Goal: Information Seeking & Learning: Learn about a topic

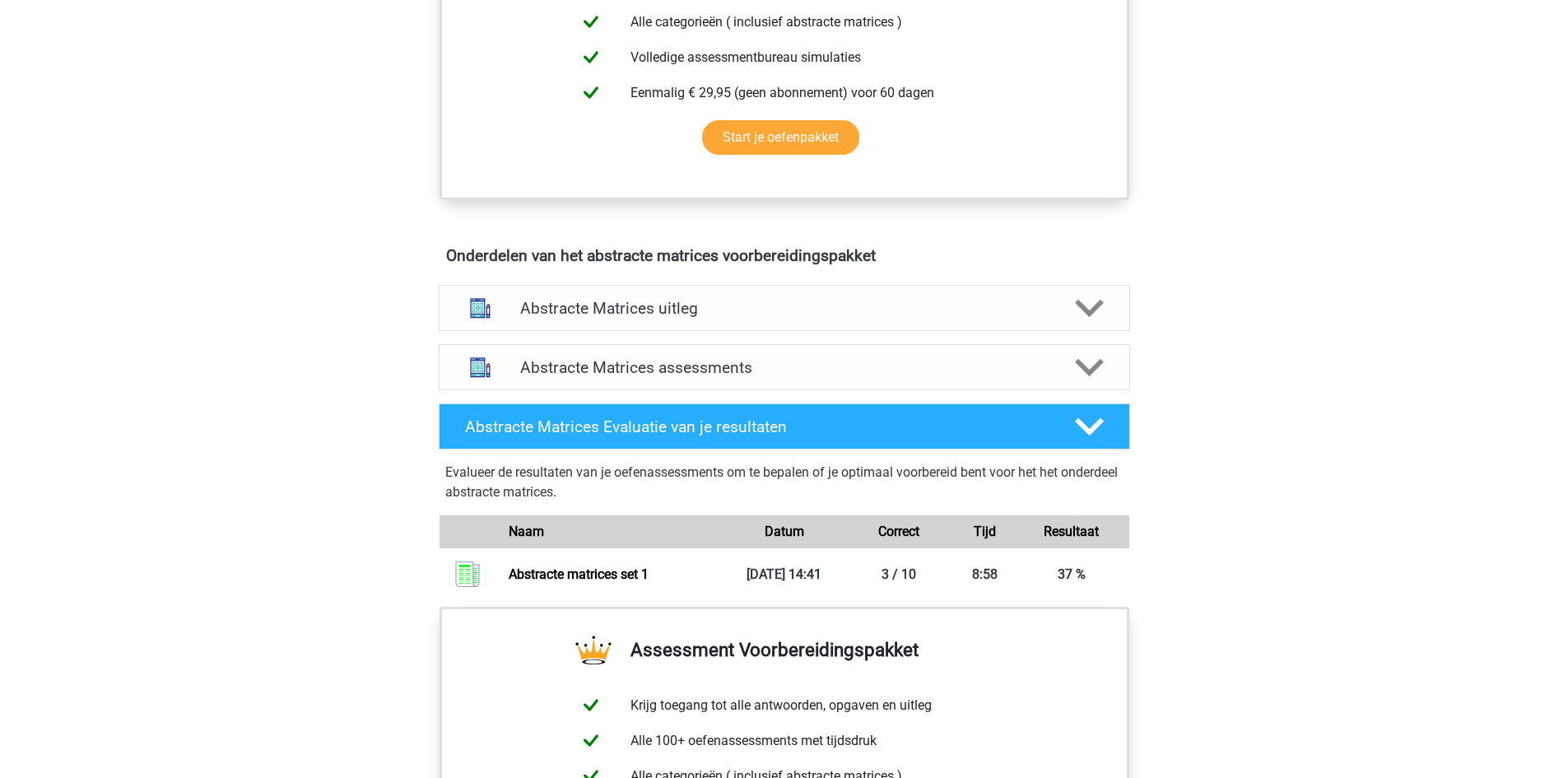
scroll to position [915, 0]
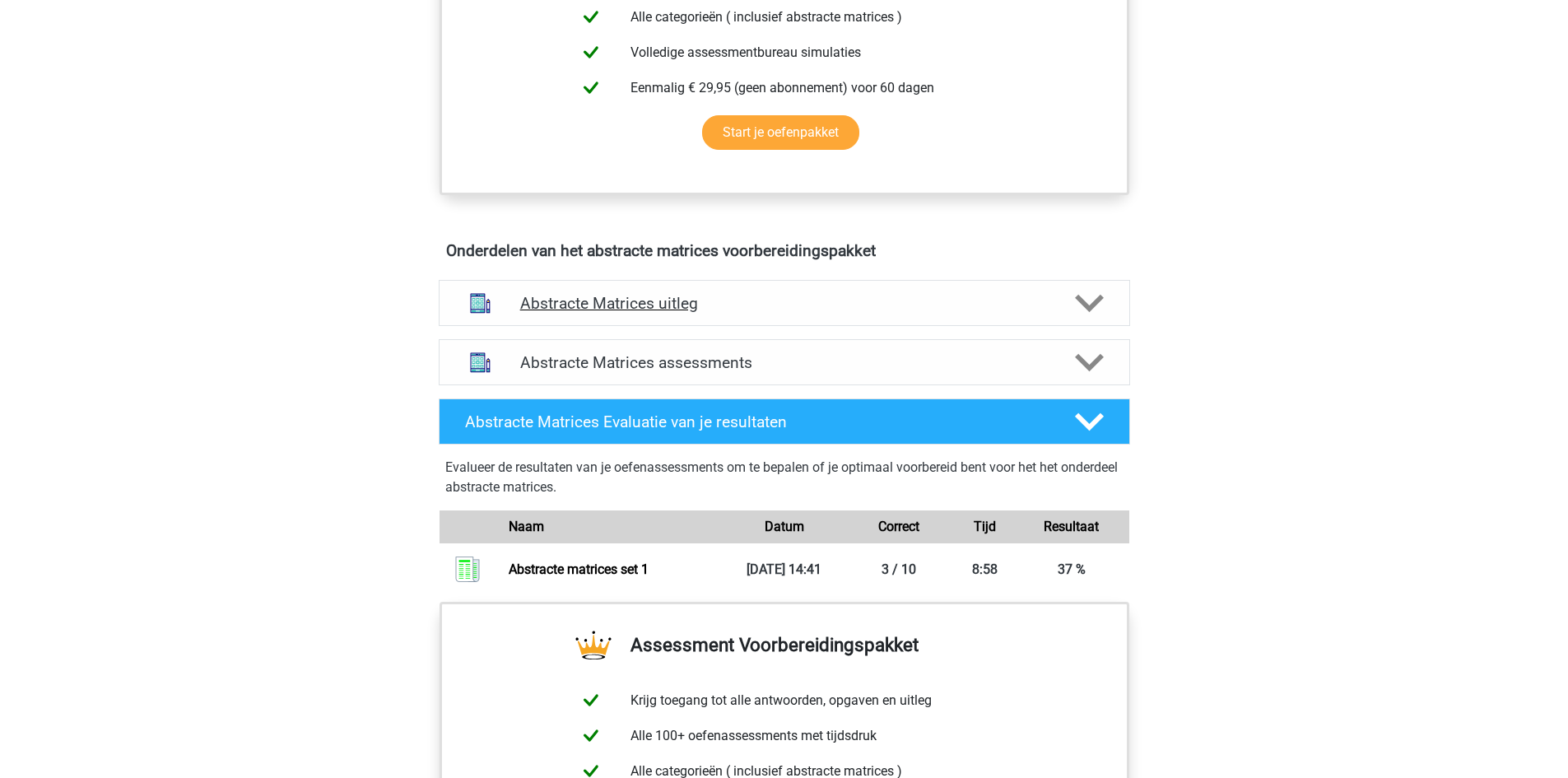
click at [1092, 301] on icon at bounding box center [1089, 302] width 29 height 29
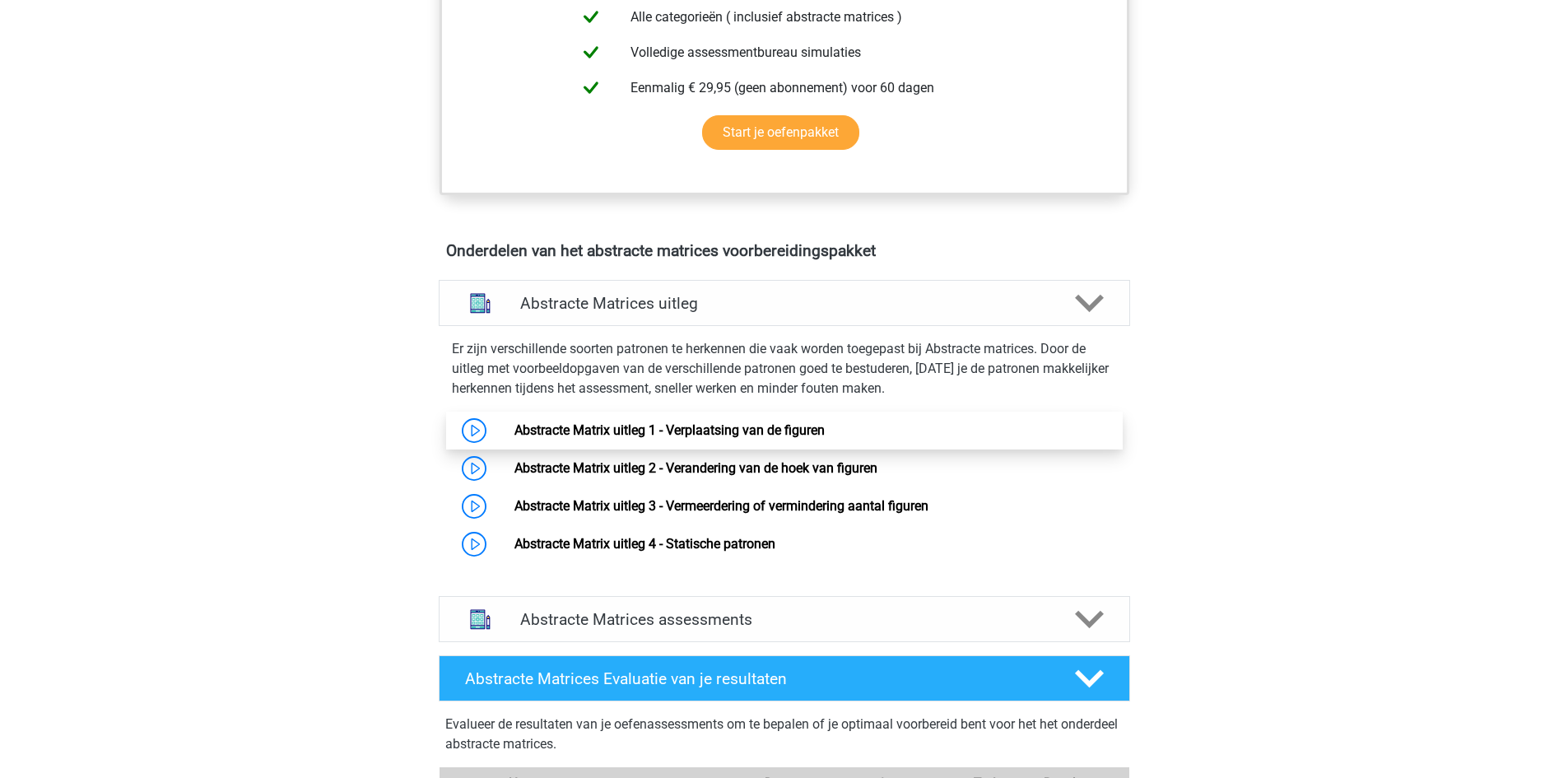
click at [790, 429] on link "Abstracte Matrix uitleg 1 - Verplaatsing van de figuren" at bounding box center [669, 430] width 311 height 16
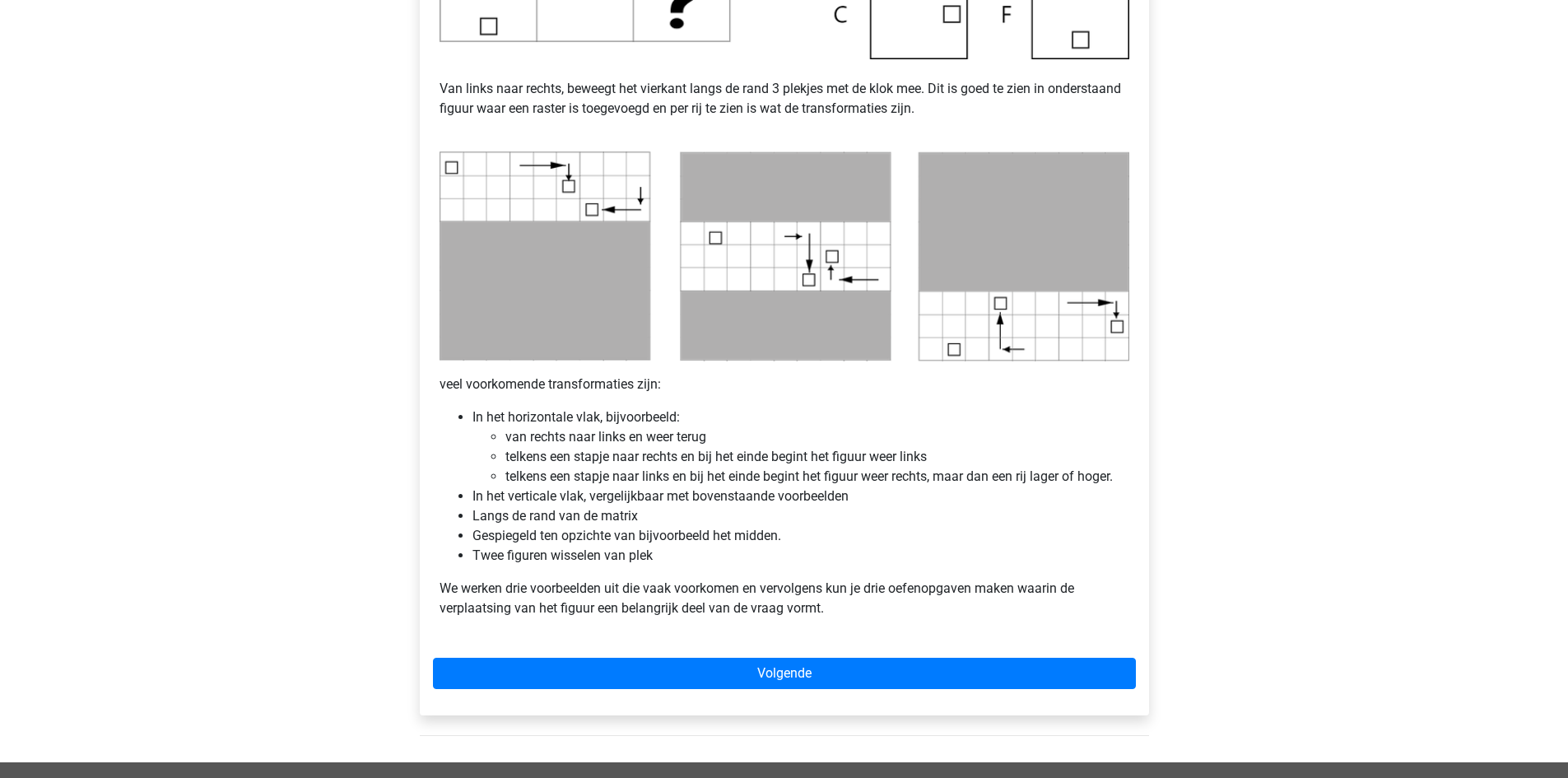
scroll to position [710, 0]
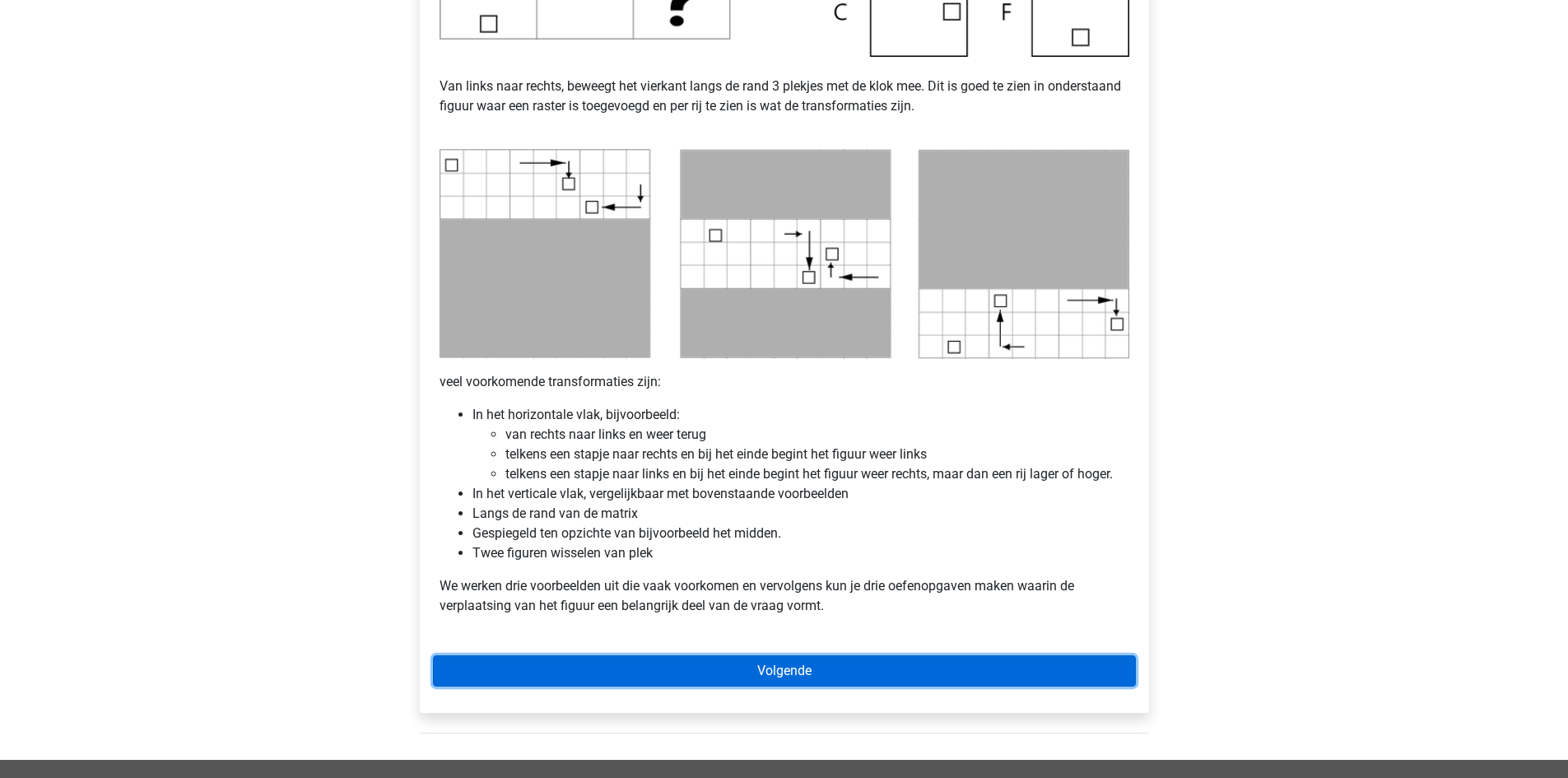
click at [961, 667] on link "Volgende" at bounding box center [784, 671] width 703 height 31
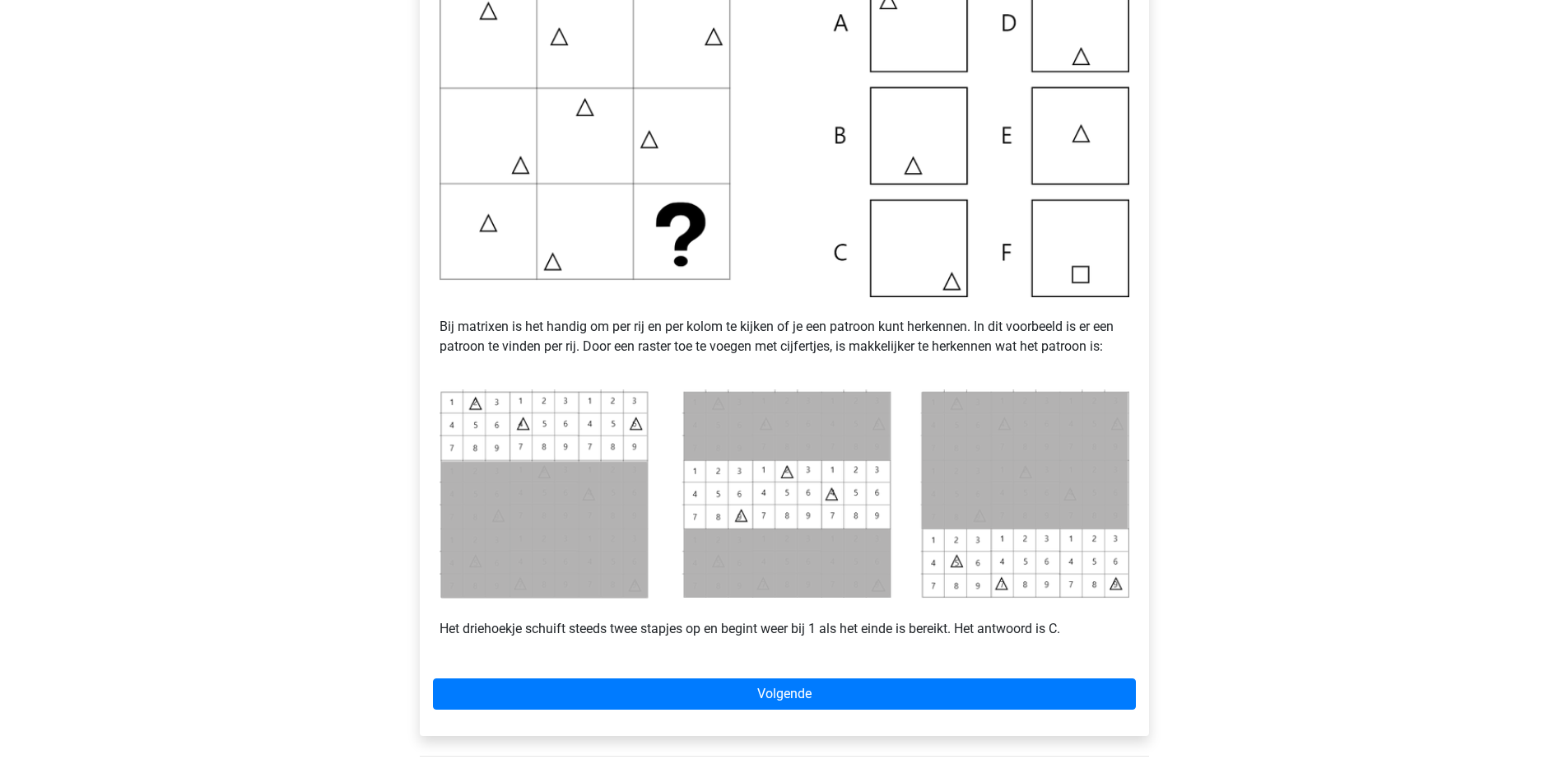
scroll to position [414, 0]
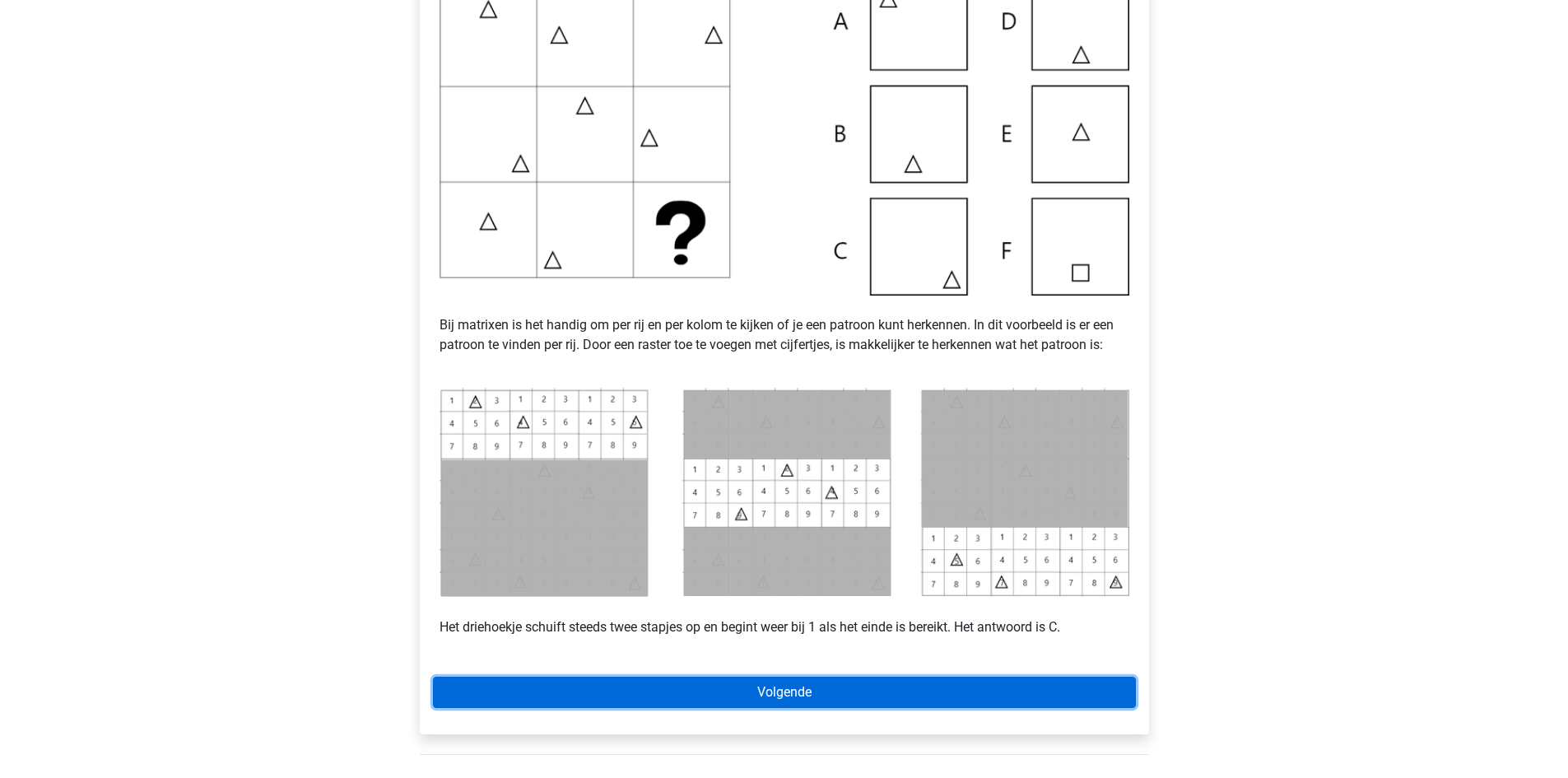
click at [903, 693] on link "Volgende" at bounding box center [784, 692] width 703 height 31
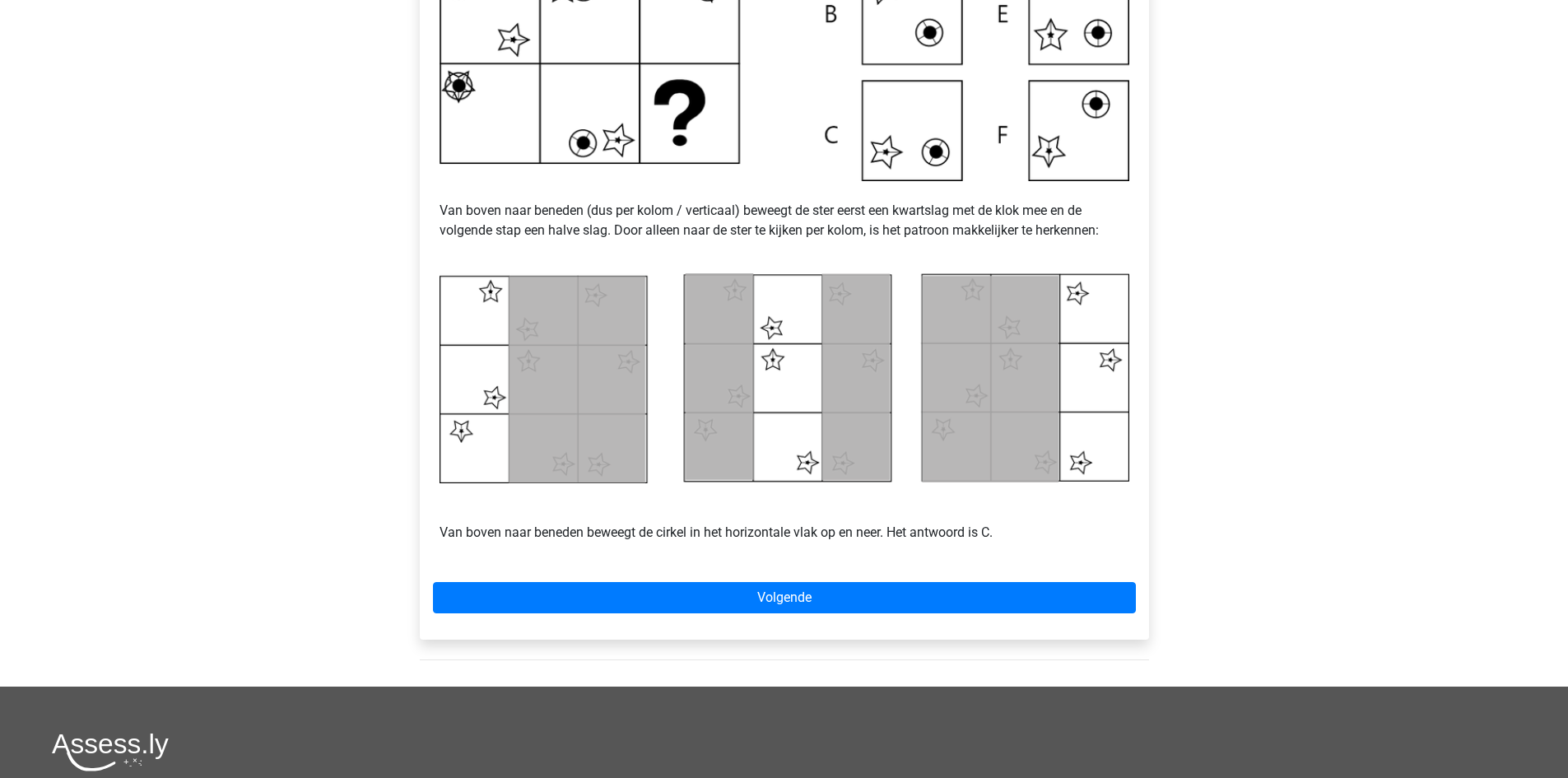
scroll to position [548, 0]
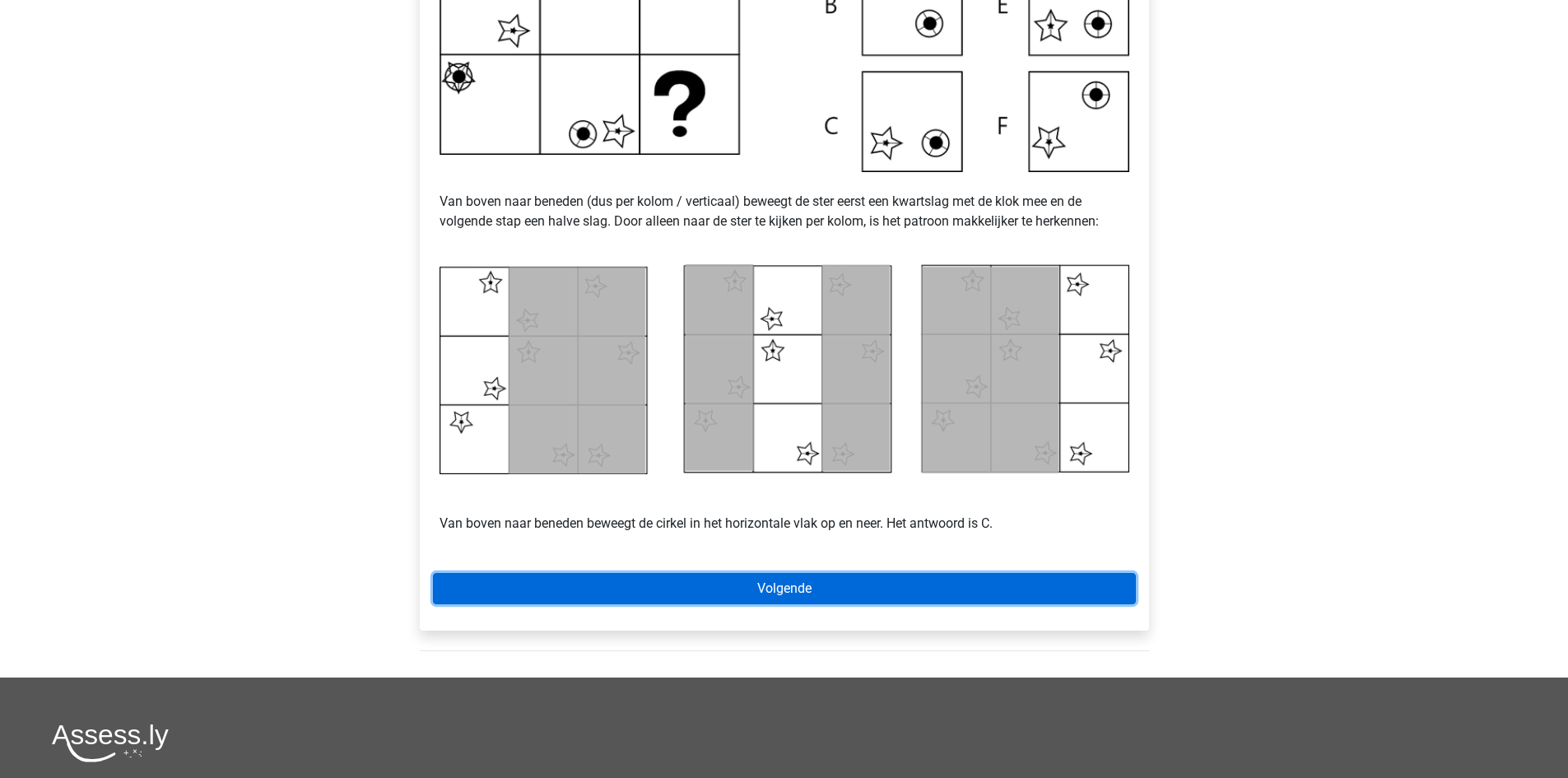
click at [1036, 587] on link "Volgende" at bounding box center [784, 588] width 703 height 31
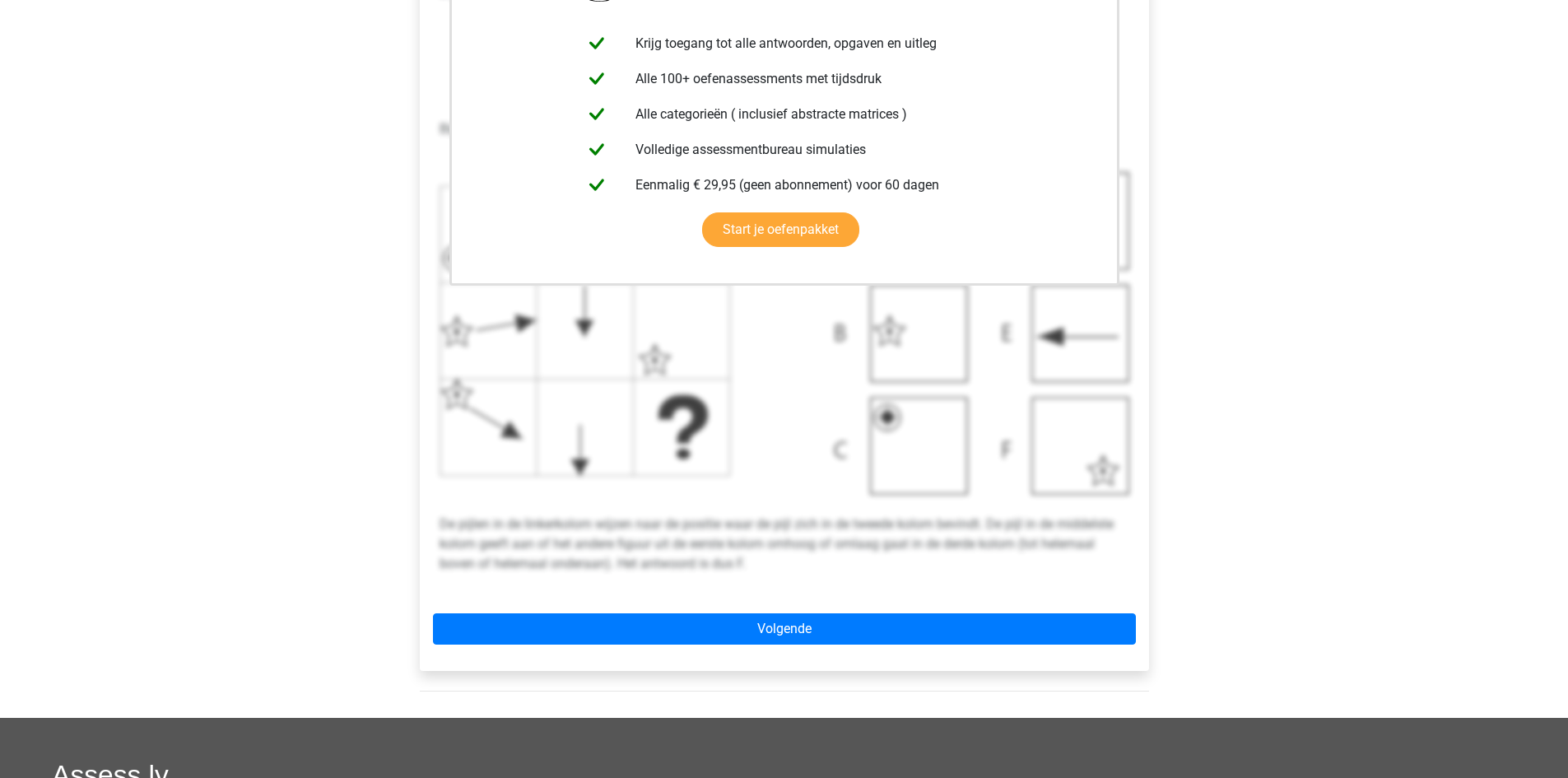
scroll to position [428, 0]
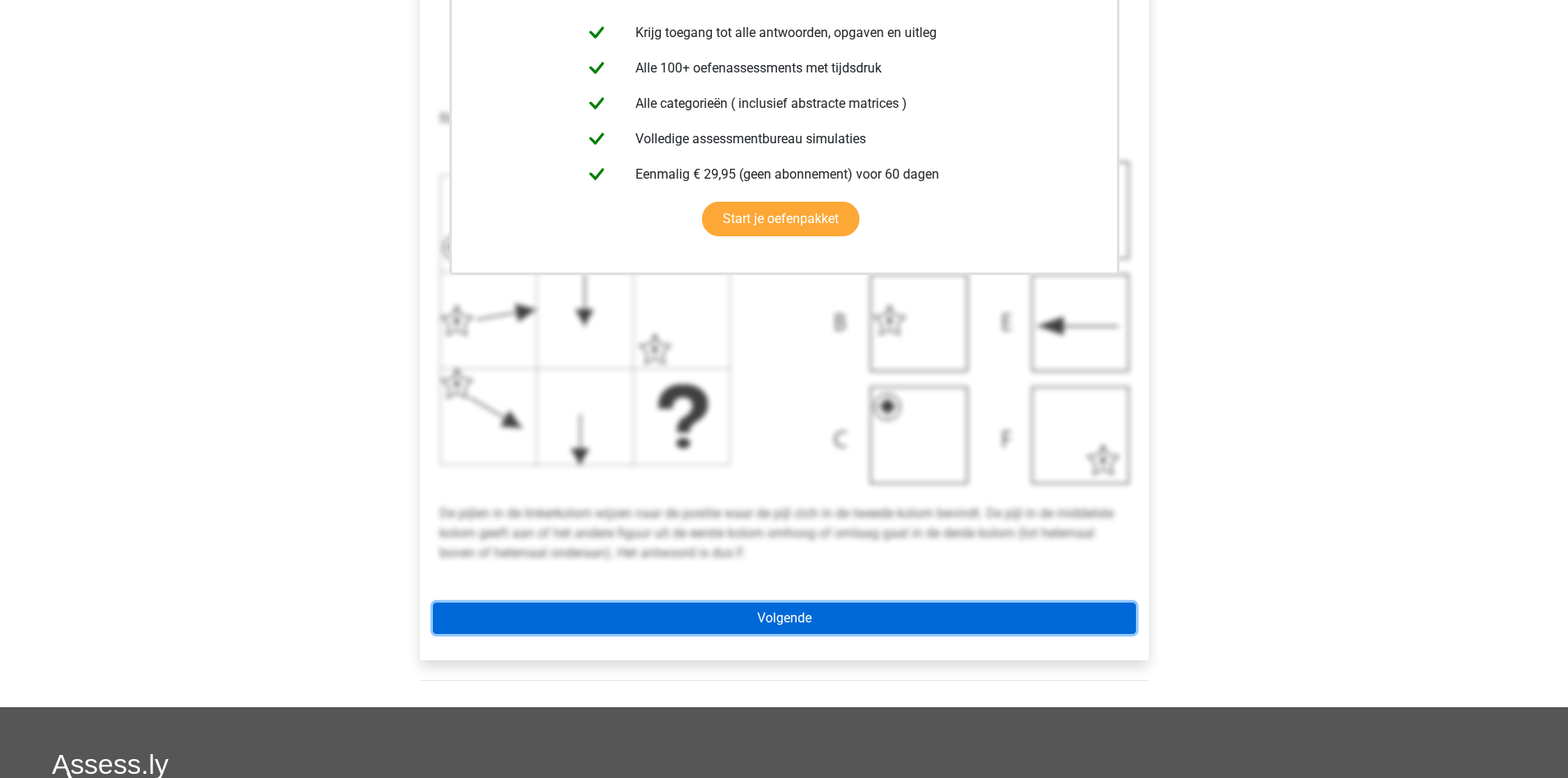
click at [1094, 617] on link "Volgende" at bounding box center [784, 619] width 703 height 31
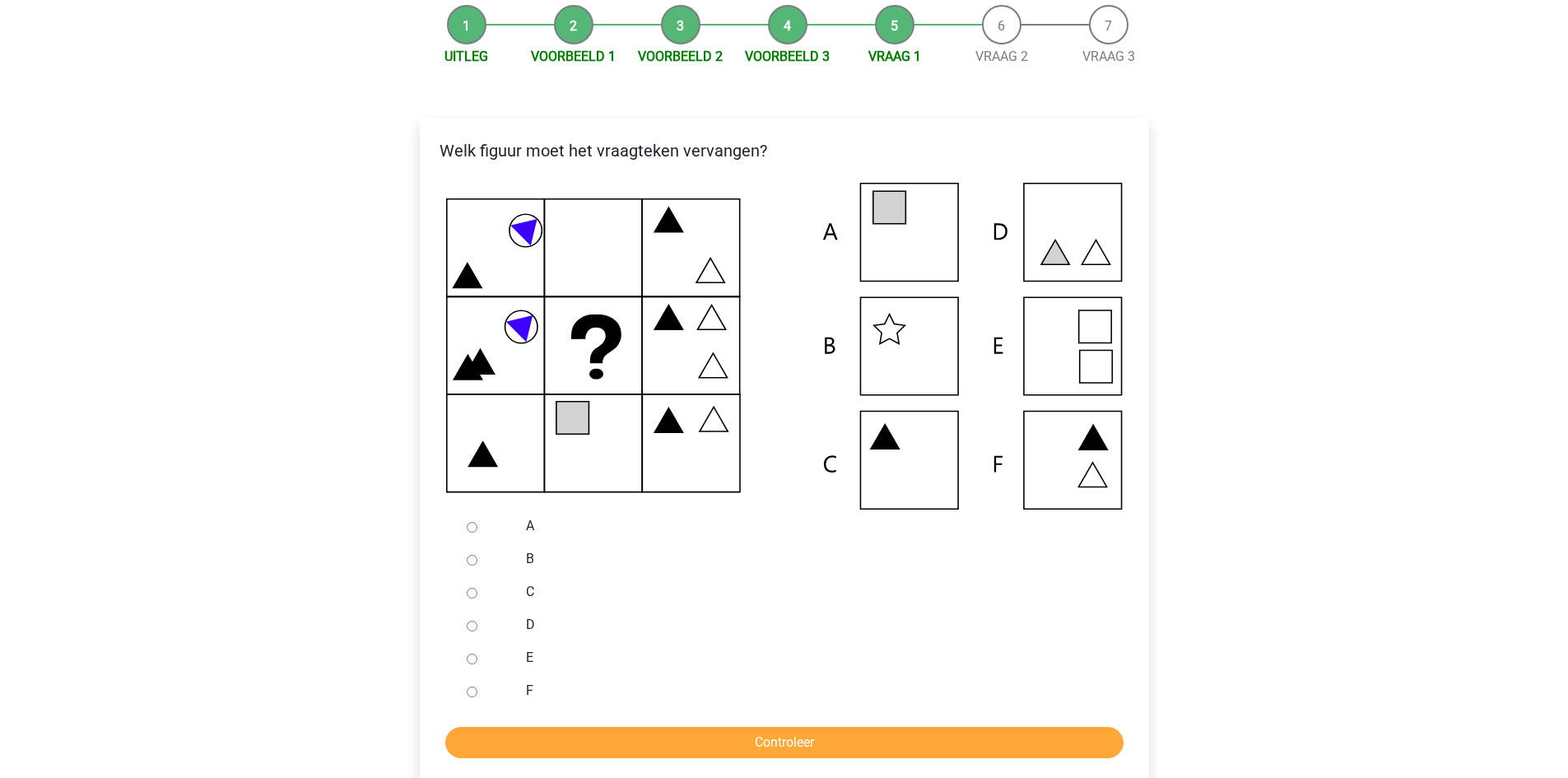
scroll to position [207, 0]
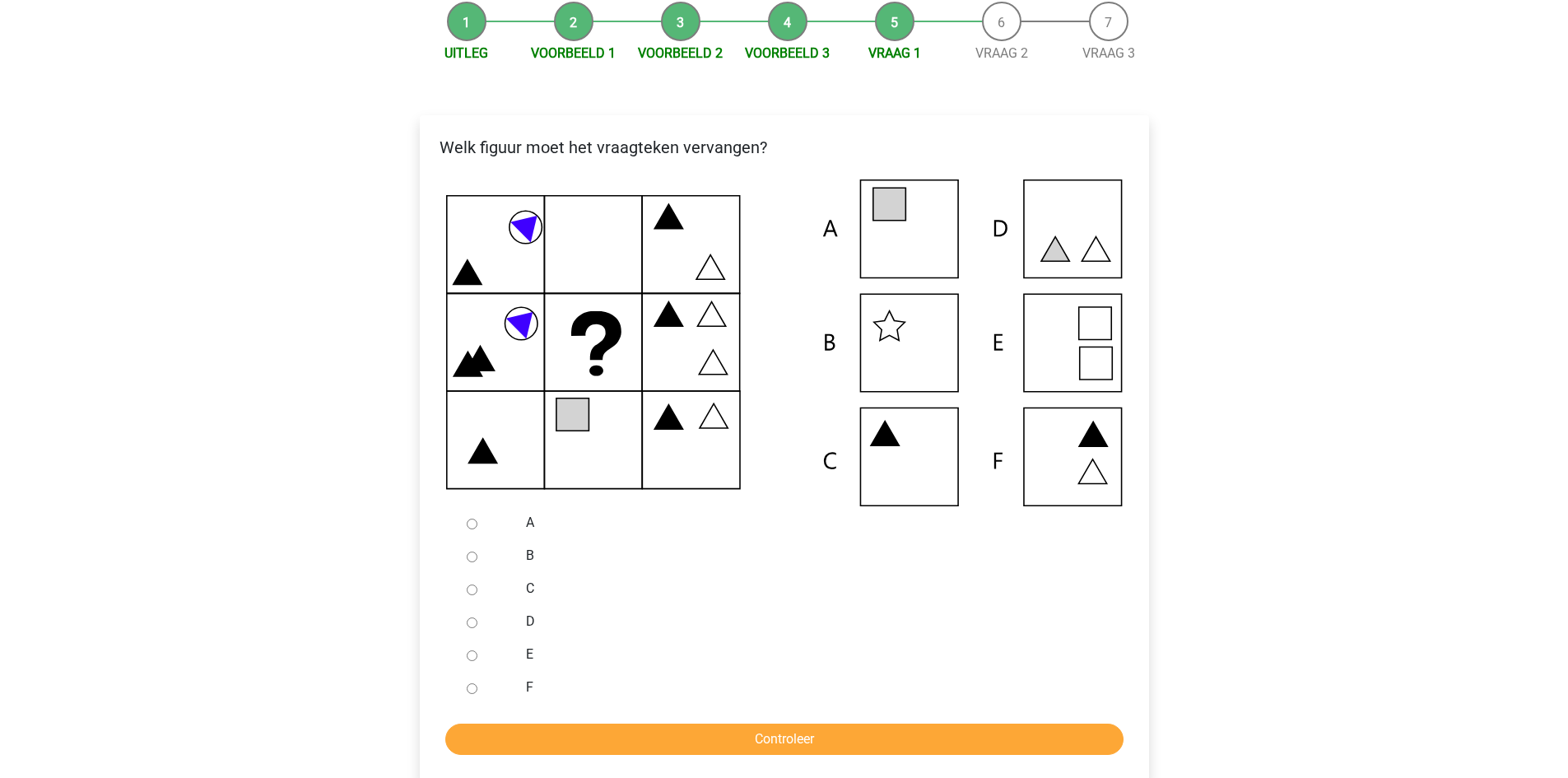
click at [466, 656] on input "E" at bounding box center [472, 655] width 11 height 11
radio input "true"
click at [678, 737] on input "Controleer" at bounding box center [784, 739] width 678 height 31
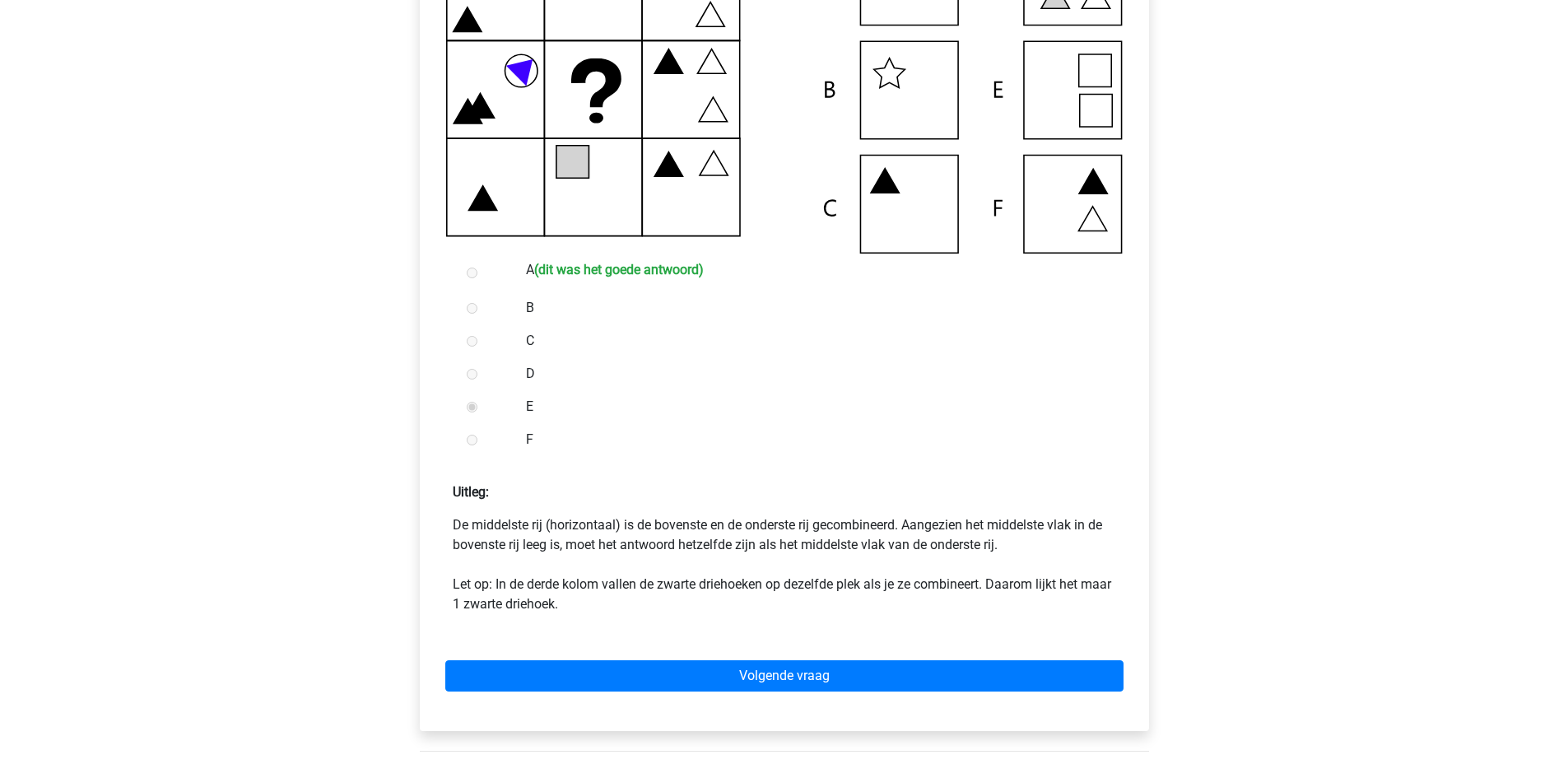
scroll to position [477, 0]
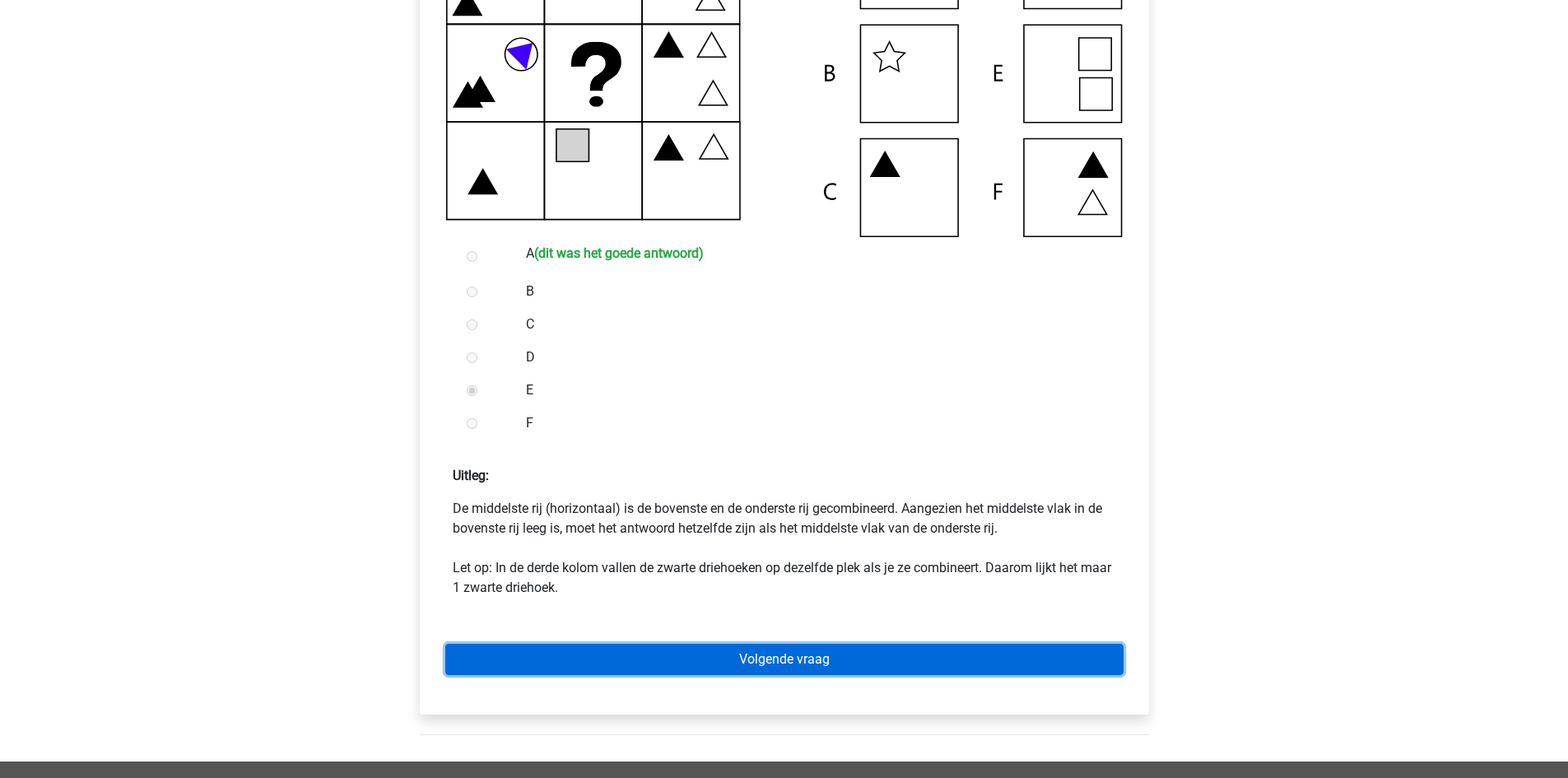
click at [912, 657] on link "Volgende vraag" at bounding box center [784, 659] width 678 height 31
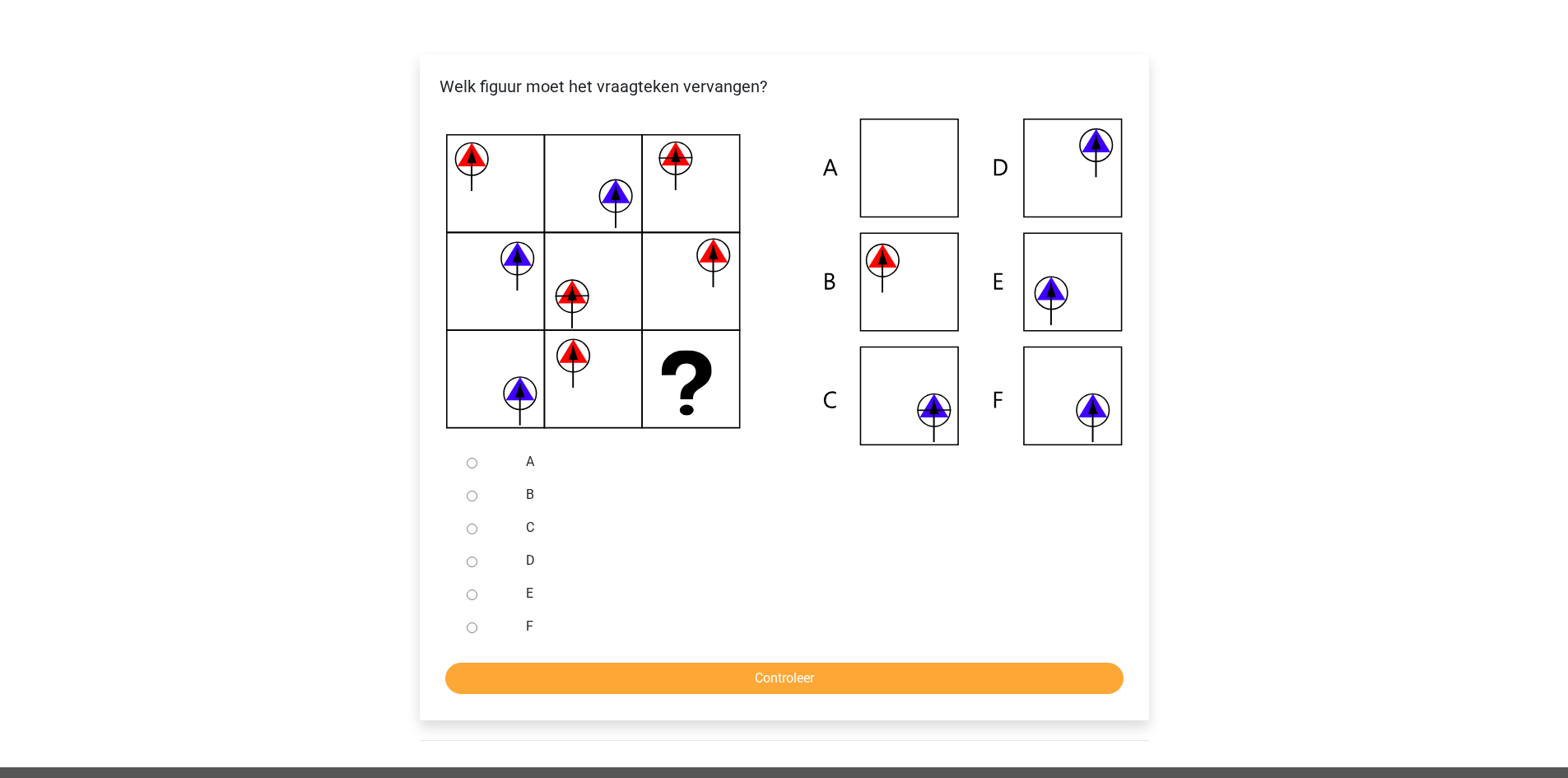
scroll to position [270, 0]
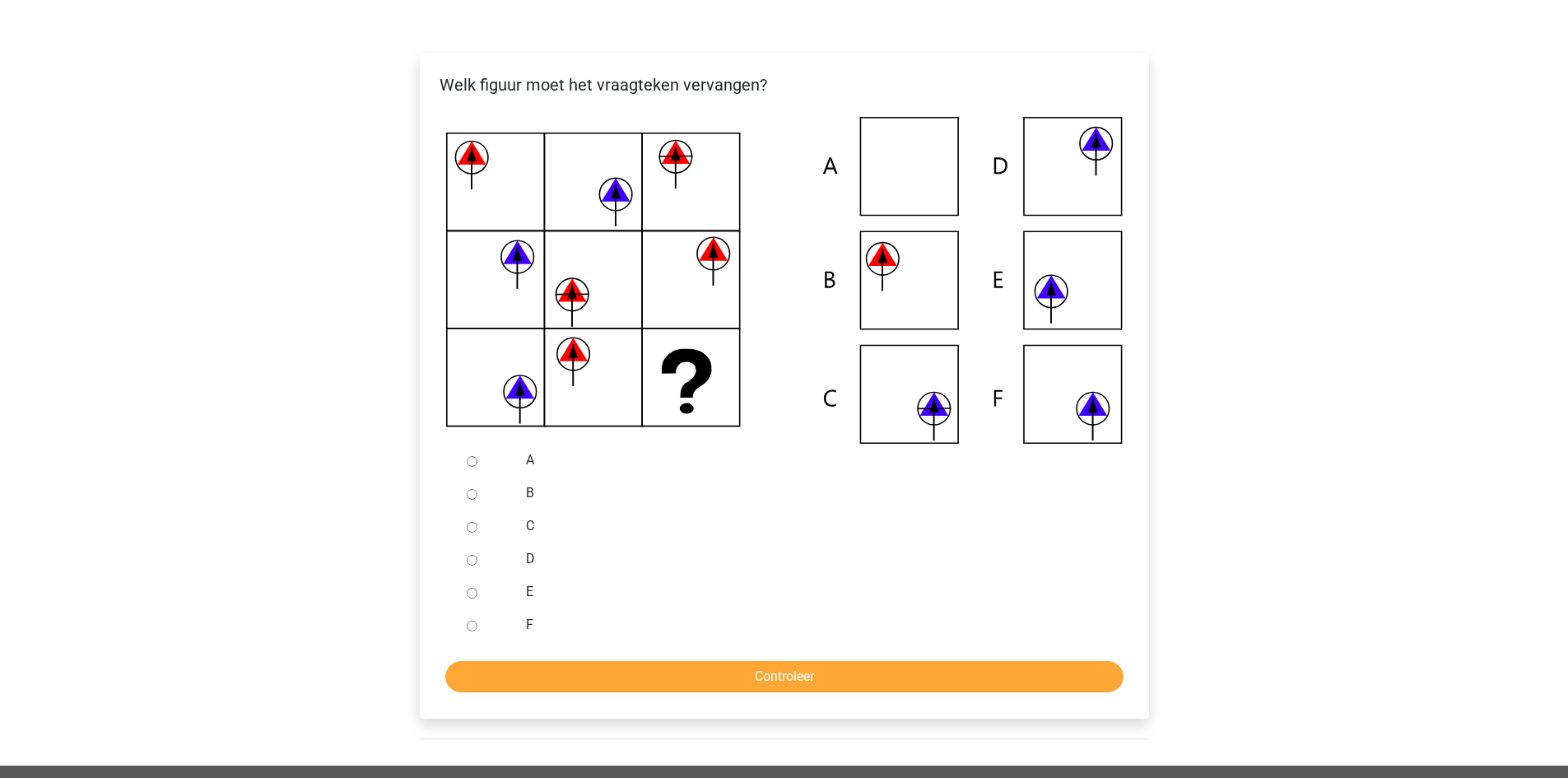
click at [469, 556] on input "D" at bounding box center [472, 560] width 11 height 11
radio input "true"
click at [694, 673] on input "Controleer" at bounding box center [784, 677] width 678 height 31
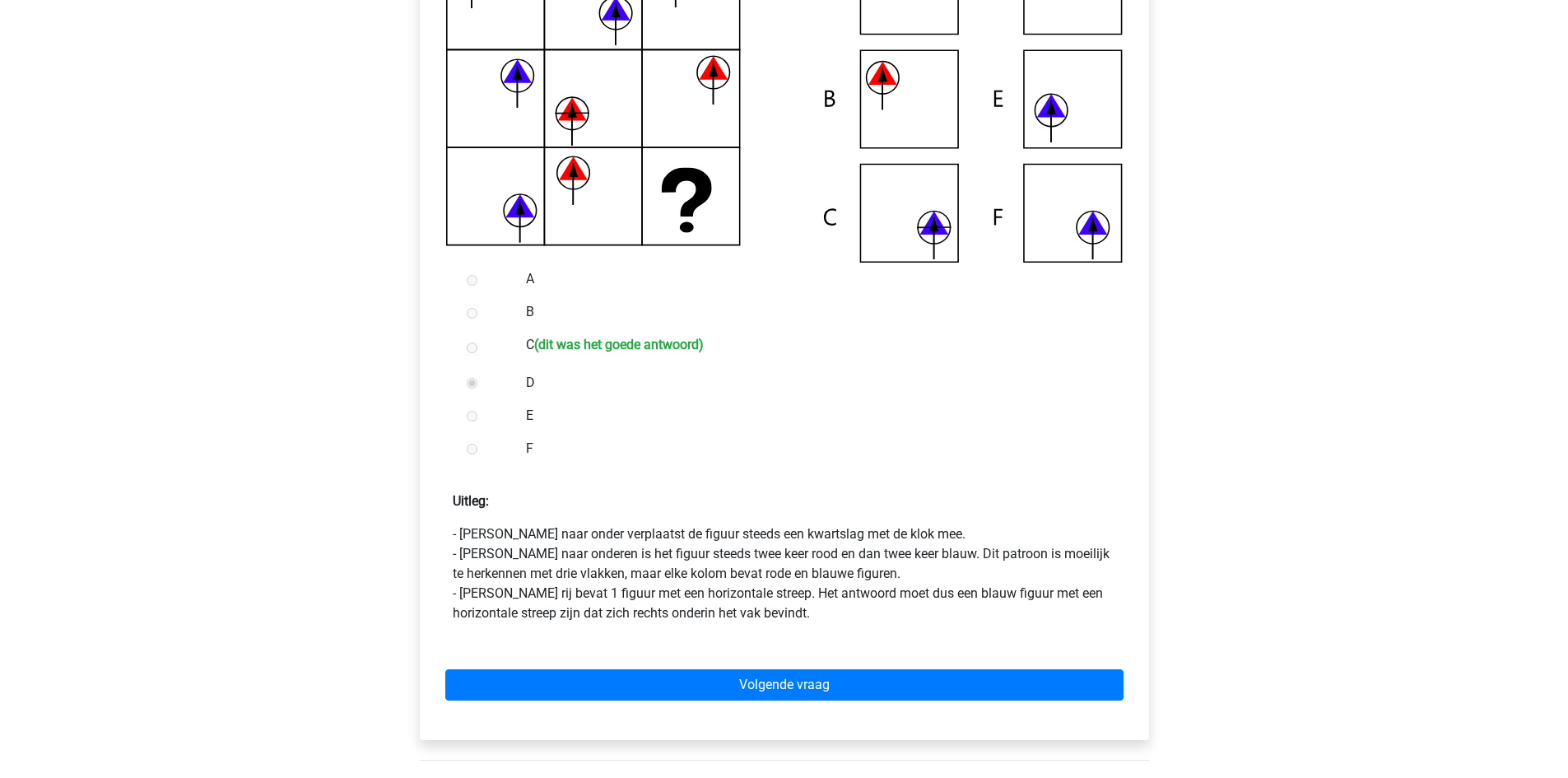
scroll to position [457, 0]
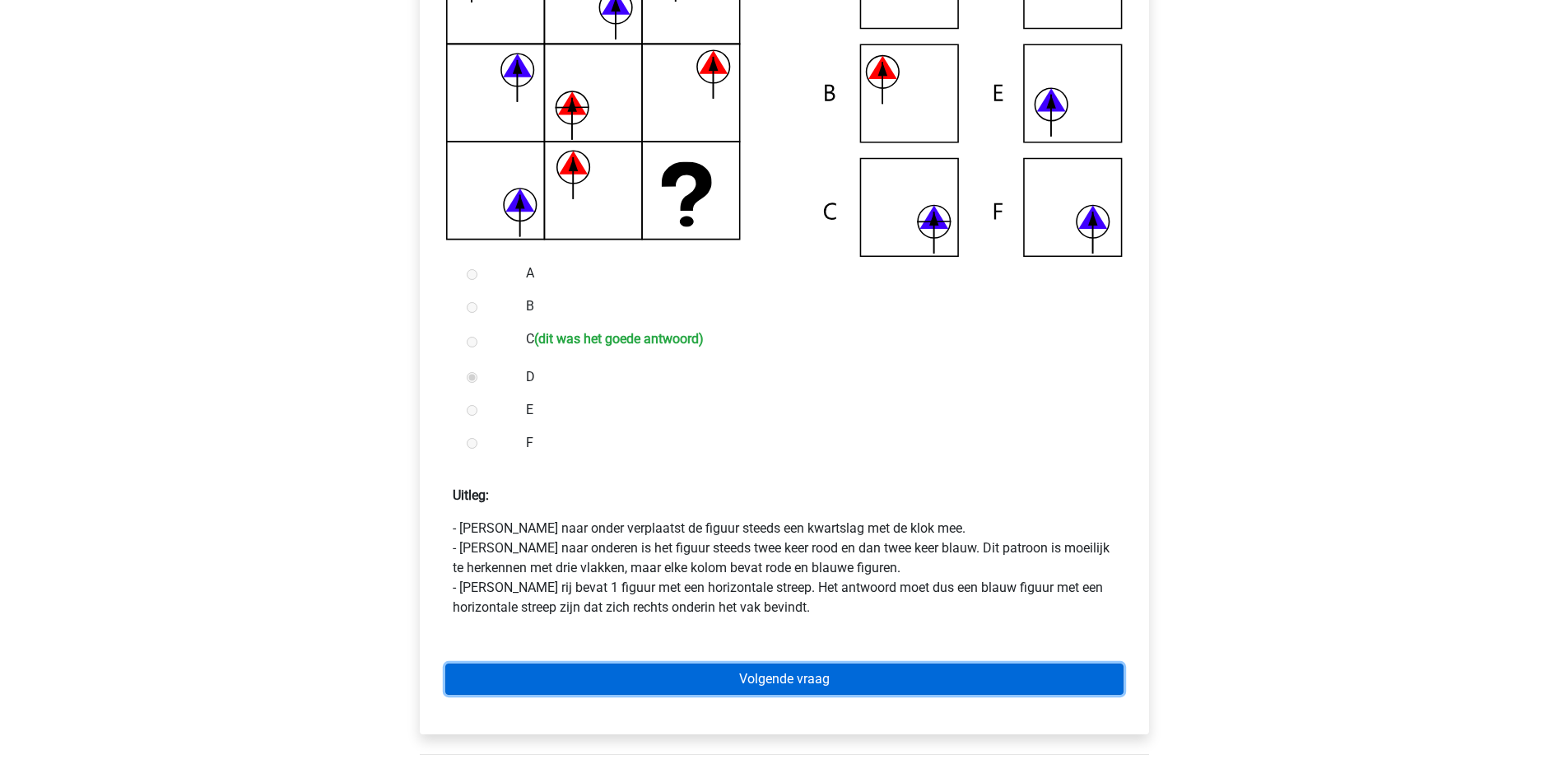
click at [888, 680] on link "Volgende vraag" at bounding box center [784, 679] width 678 height 31
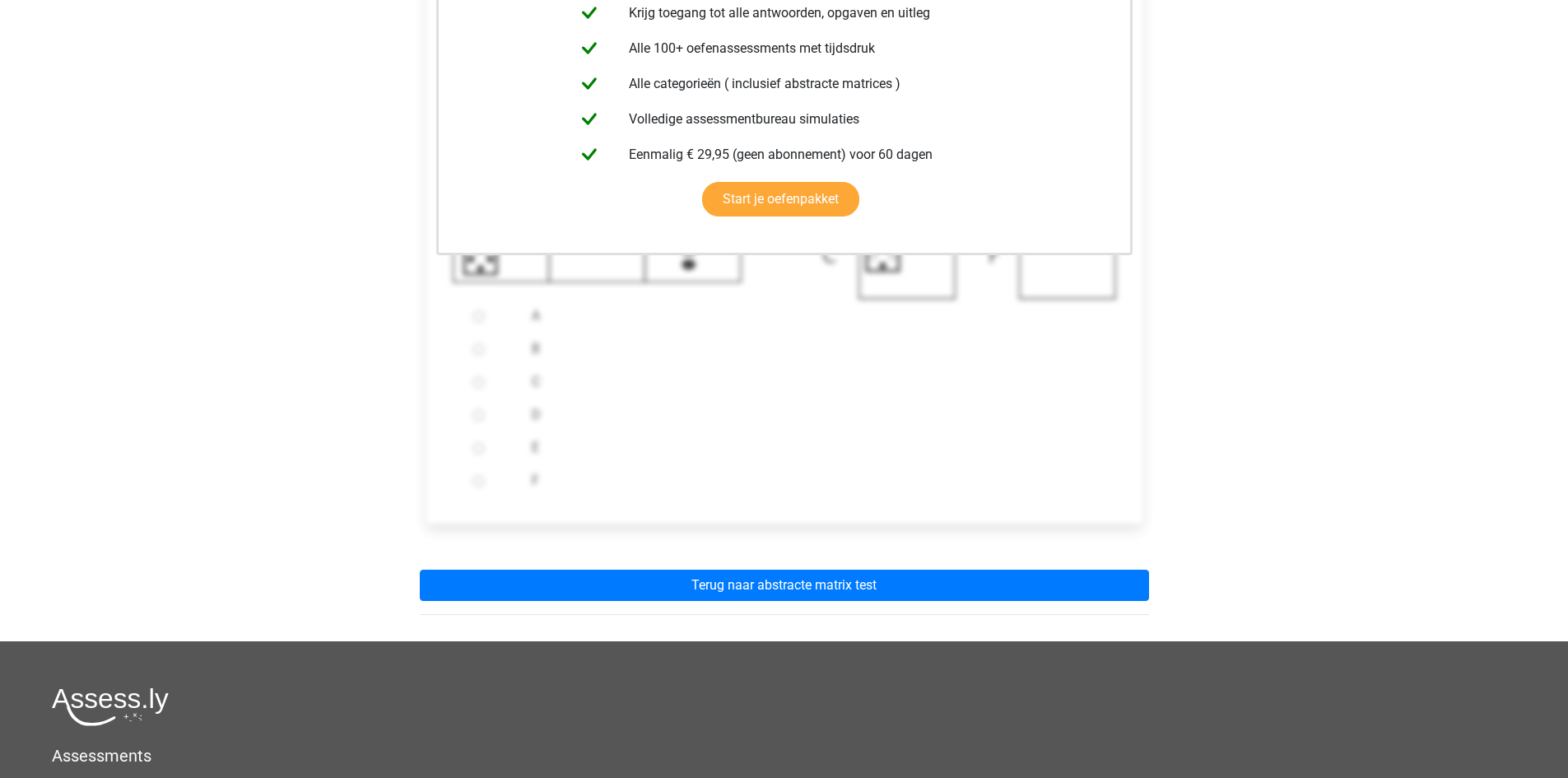
scroll to position [421, 0]
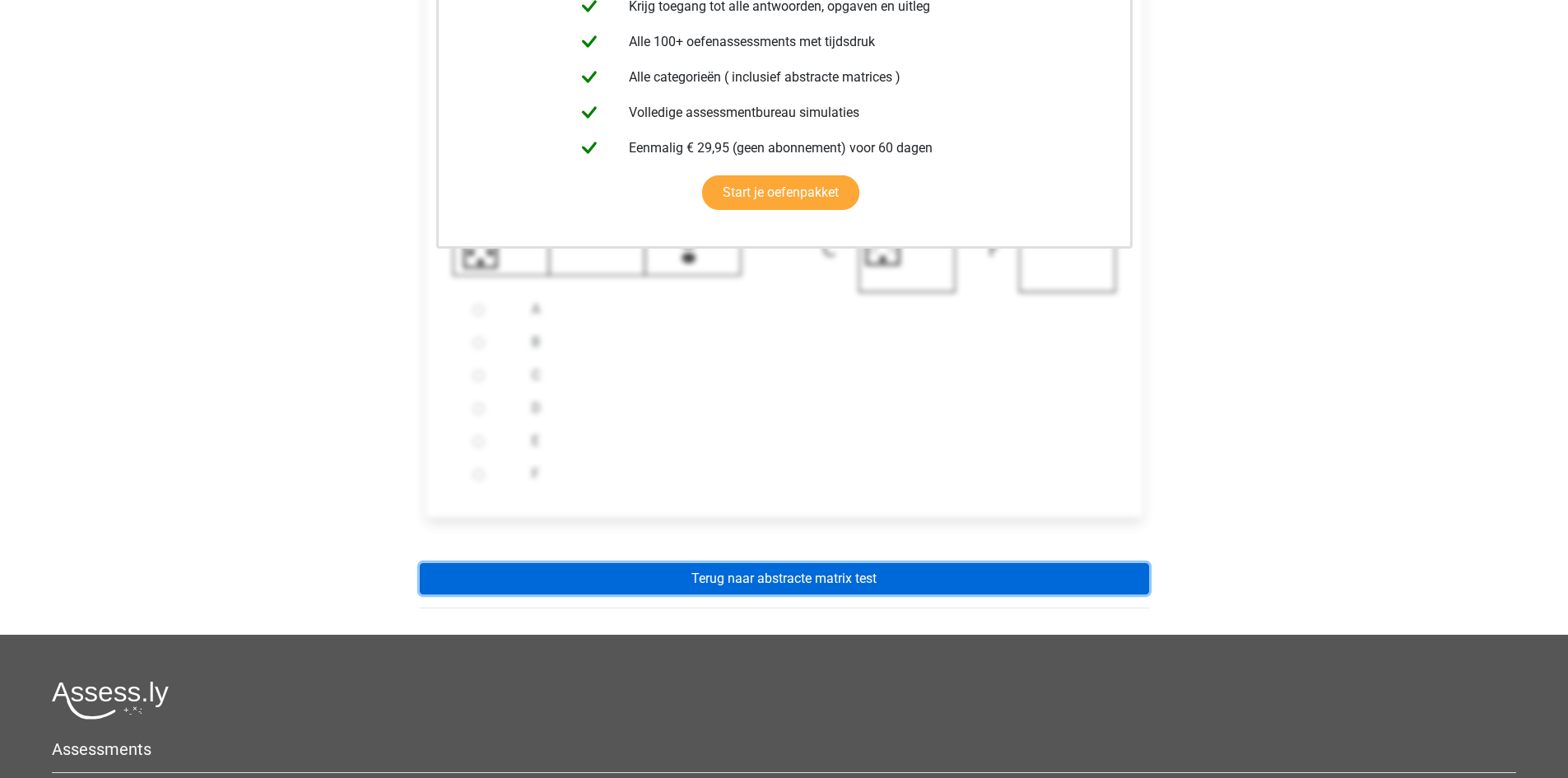
click at [949, 577] on link "Terug naar abstracte matrix test" at bounding box center [784, 579] width 729 height 31
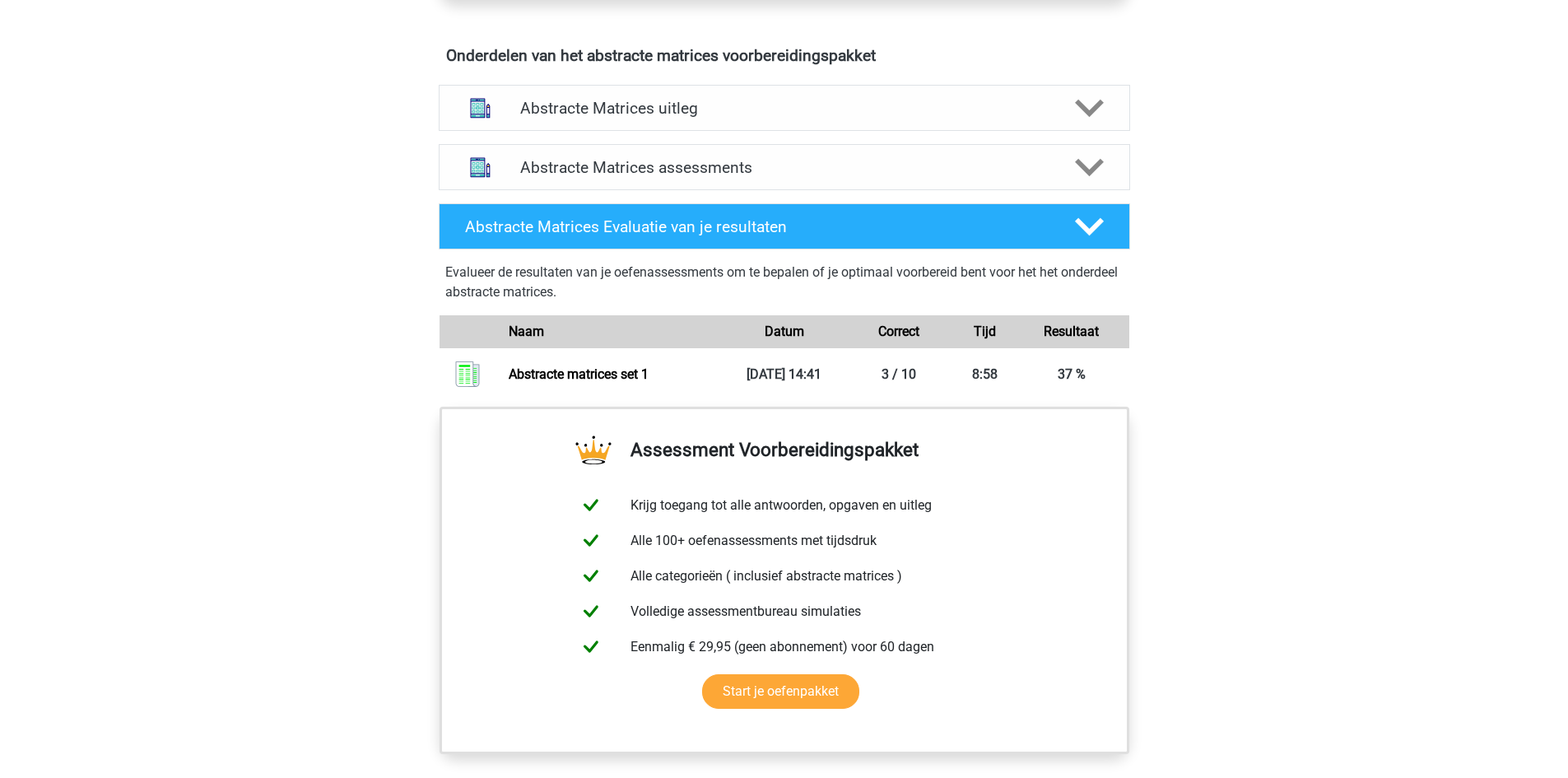
scroll to position [988, 0]
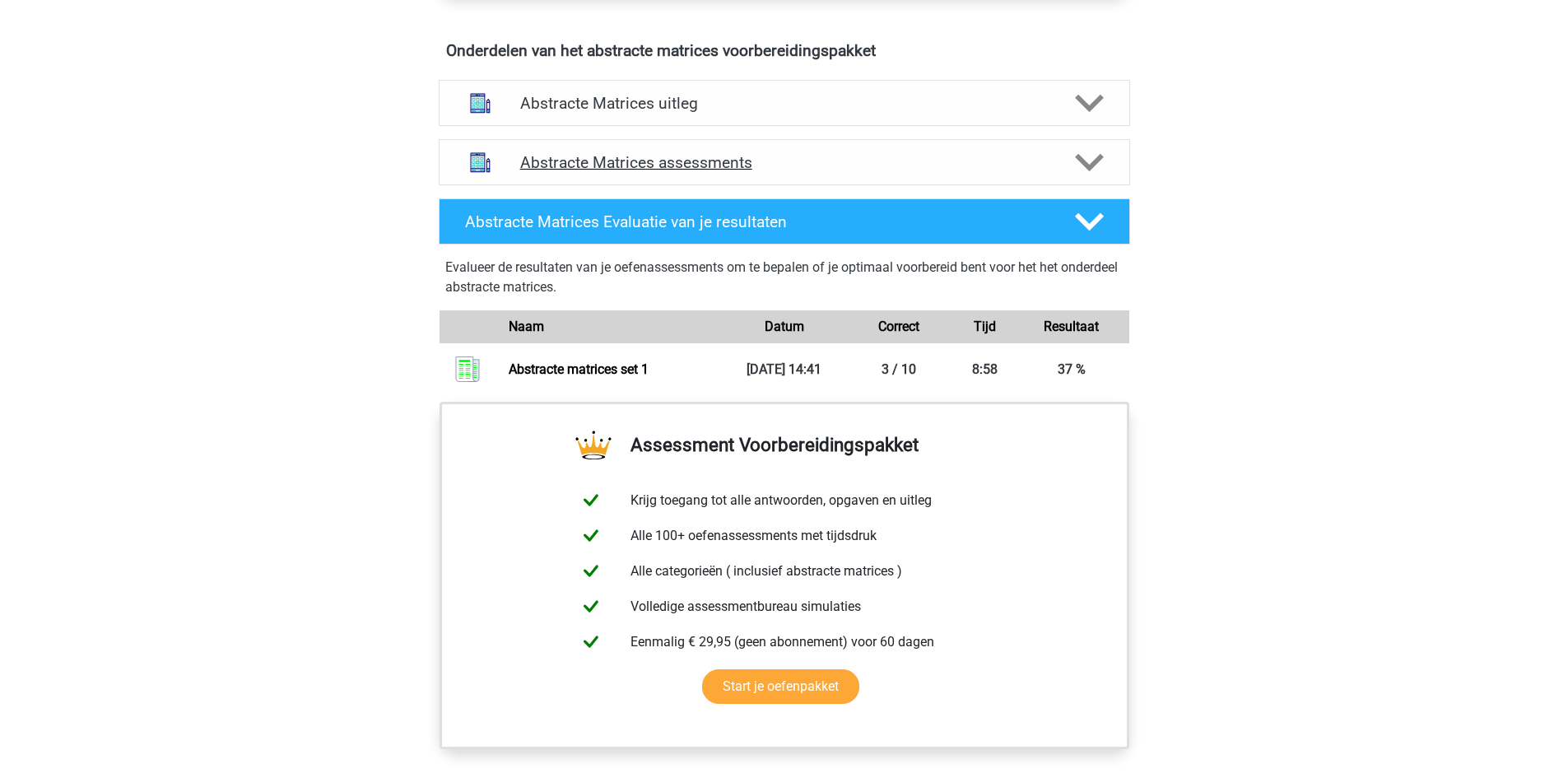
click at [1088, 160] on icon at bounding box center [1089, 162] width 29 height 29
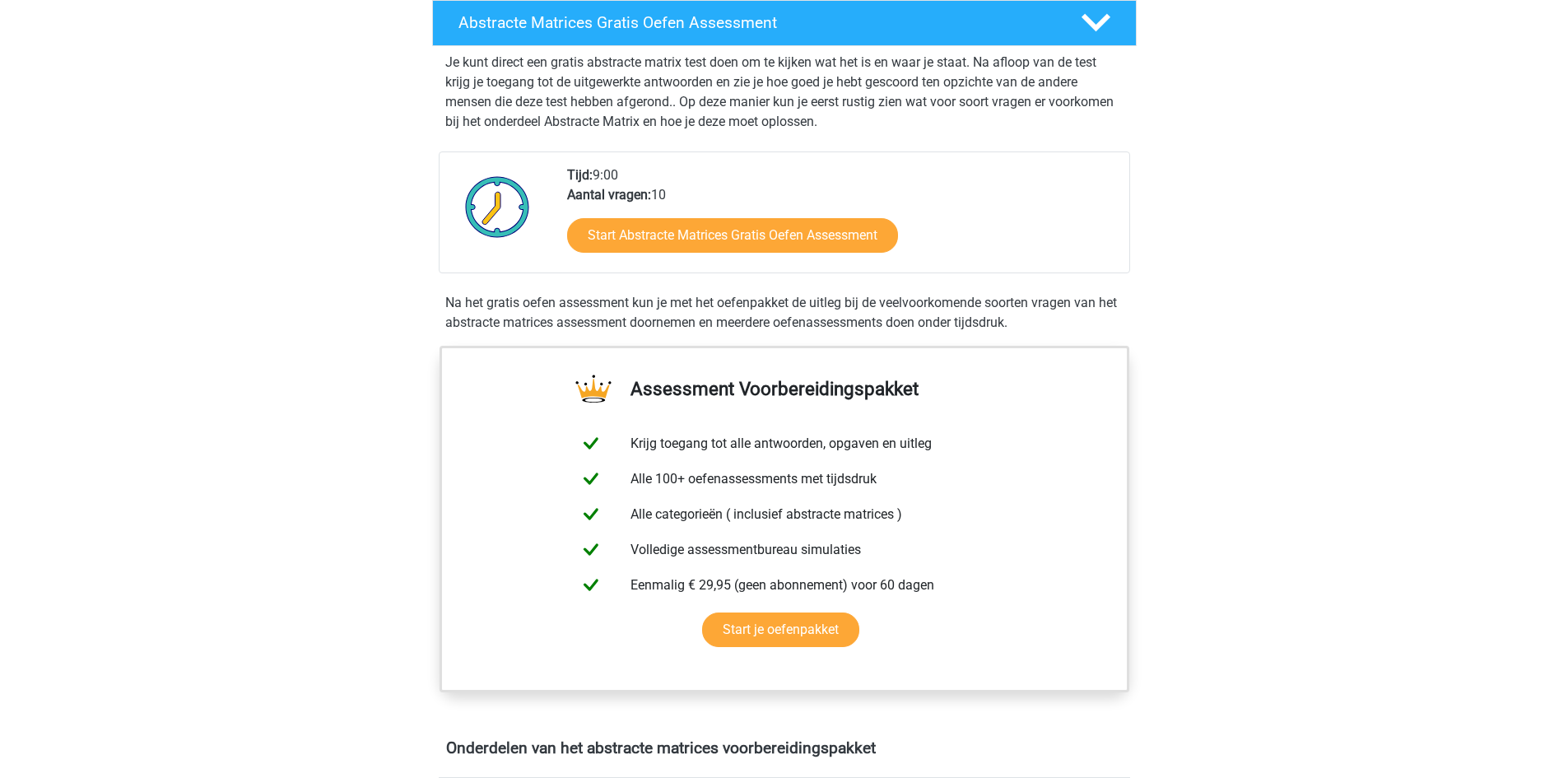
scroll to position [0, 0]
